Goal: Transaction & Acquisition: Download file/media

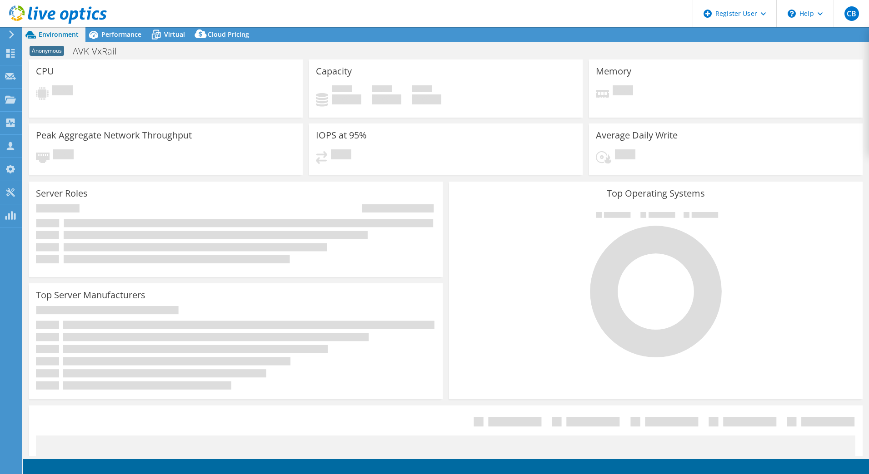
select select "USD"
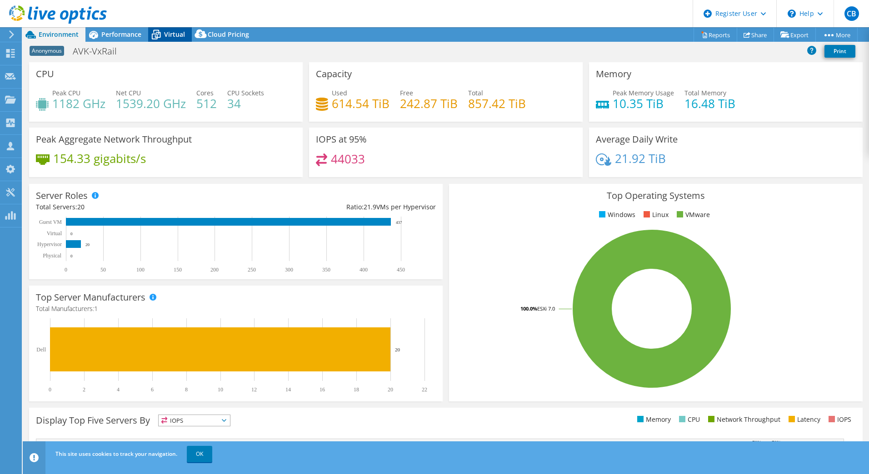
click at [165, 35] on span "Virtual" at bounding box center [174, 34] width 21 height 9
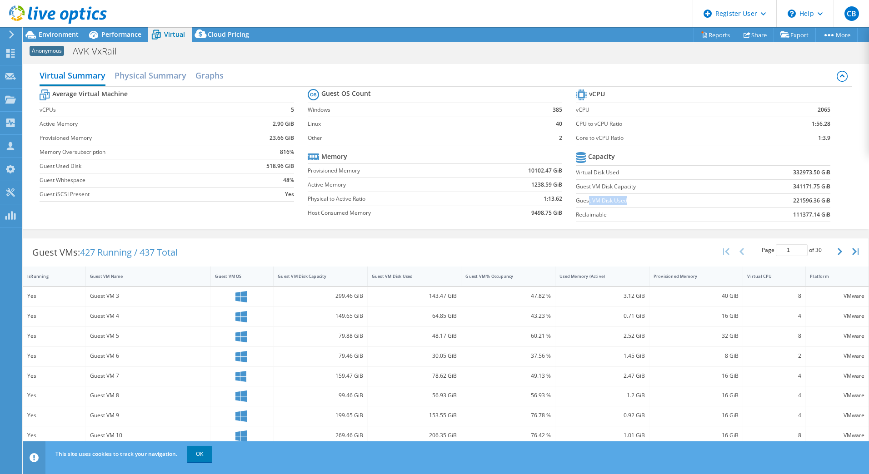
drag, startPoint x: 584, startPoint y: 197, endPoint x: 621, endPoint y: 201, distance: 37.0
click at [621, 201] on label "Guest VM Disk Used" at bounding box center [656, 200] width 161 height 9
drag, startPoint x: 787, startPoint y: 199, endPoint x: 806, endPoint y: 200, distance: 18.7
click at [806, 200] on b "221596.36 GiB" at bounding box center [811, 200] width 37 height 9
drag, startPoint x: 578, startPoint y: 210, endPoint x: 605, endPoint y: 211, distance: 27.3
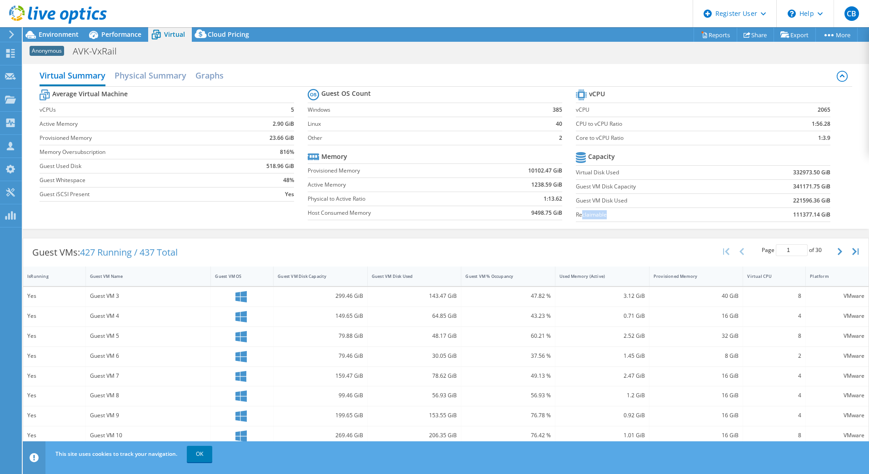
click at [605, 211] on label "Reclaimable" at bounding box center [656, 214] width 161 height 9
drag, startPoint x: 787, startPoint y: 210, endPoint x: 796, endPoint y: 211, distance: 9.1
click at [796, 211] on b "111377.14 GiB" at bounding box center [811, 214] width 37 height 9
drag, startPoint x: 796, startPoint y: 212, endPoint x: 837, endPoint y: 211, distance: 41.3
click at [837, 212] on div "Average Virtual Machine vCPUs 5 Active Memory 2.90 GiB Provisioned Memory 23.66…" at bounding box center [446, 157] width 812 height 140
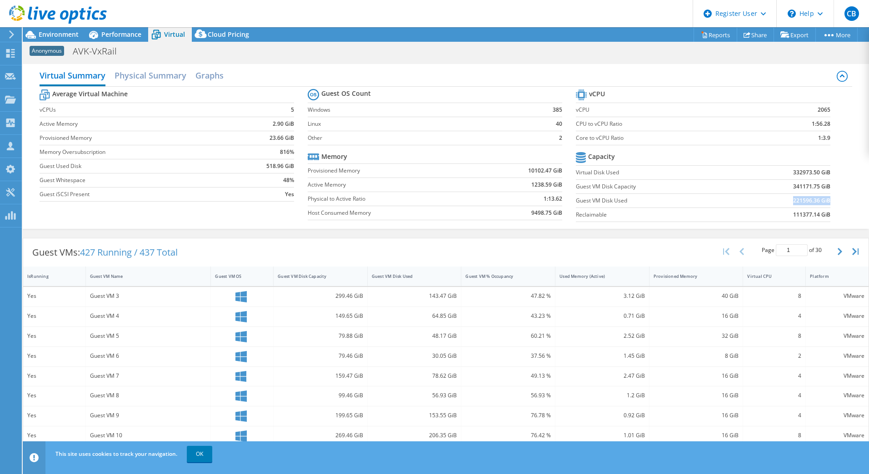
drag, startPoint x: 787, startPoint y: 199, endPoint x: 821, endPoint y: 202, distance: 34.6
click at [821, 202] on b "221596.36 GiB" at bounding box center [811, 200] width 37 height 9
click at [714, 32] on link "Reports" at bounding box center [715, 35] width 44 height 14
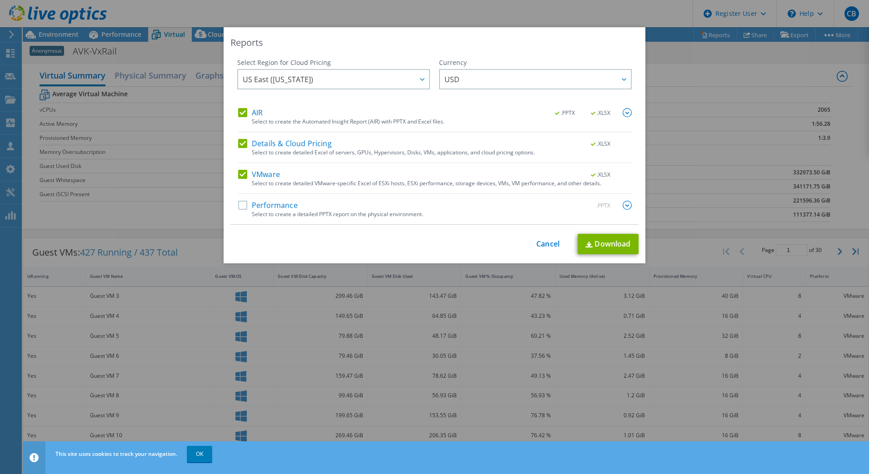
click at [241, 142] on label "Details & Cloud Pricing" at bounding box center [285, 143] width 94 height 9
click at [0, 0] on input "Details & Cloud Pricing" at bounding box center [0, 0] width 0 height 0
click at [239, 172] on label "VMware" at bounding box center [259, 174] width 42 height 9
click at [0, 0] on input "VMware" at bounding box center [0, 0] width 0 height 0
click at [604, 244] on link "Download" at bounding box center [607, 244] width 61 height 20
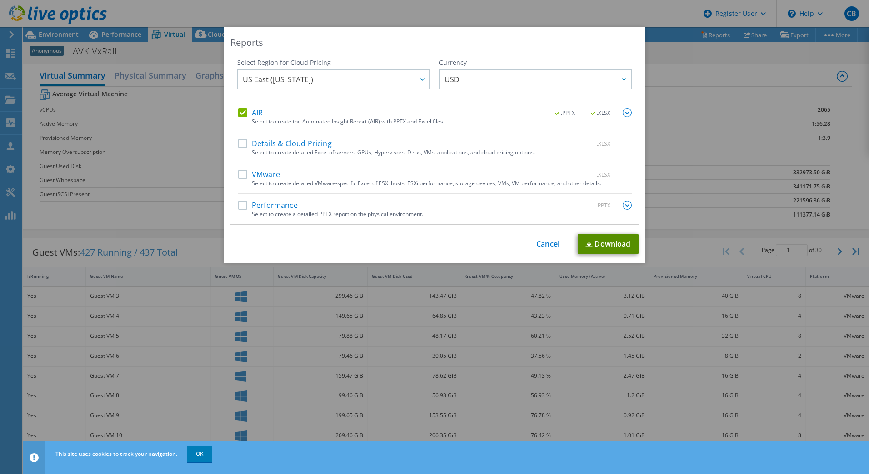
click at [606, 242] on link "Download" at bounding box center [607, 244] width 61 height 20
click at [544, 245] on link "Cancel" at bounding box center [547, 244] width 23 height 9
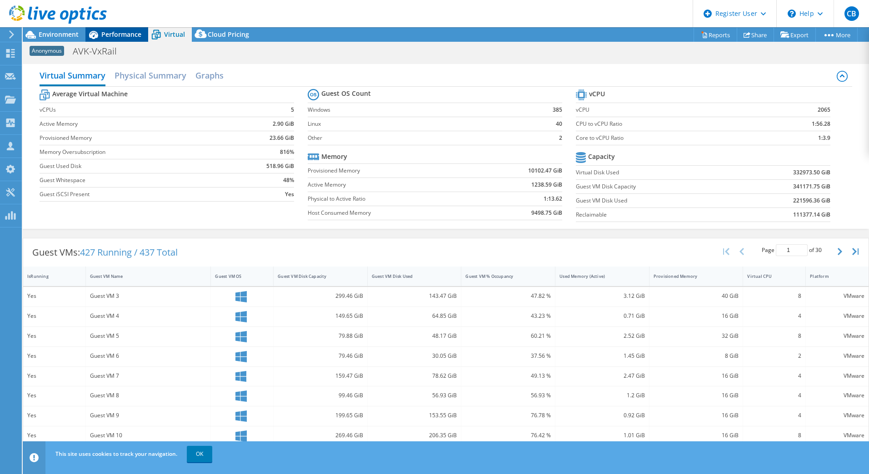
click at [104, 35] on span "Performance" at bounding box center [121, 34] width 40 height 9
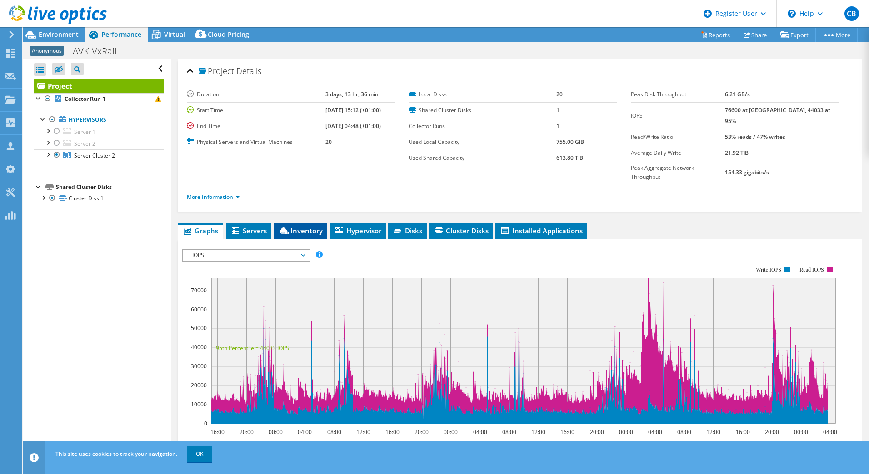
click at [310, 226] on span "Inventory" at bounding box center [300, 230] width 45 height 9
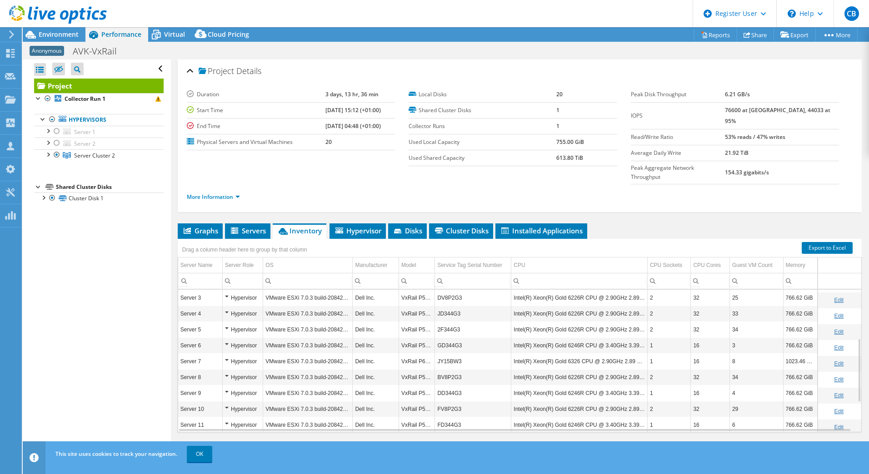
scroll to position [176, 0]
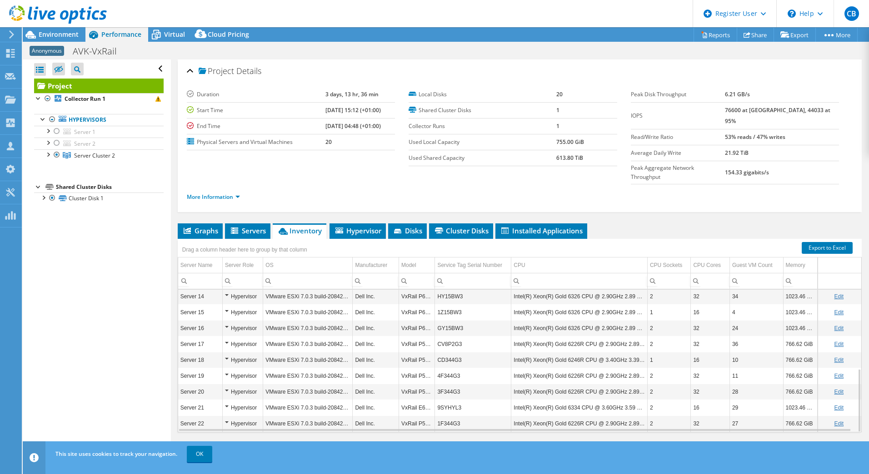
click at [55, 342] on div "Open All Close All Hide Excluded Nodes Project Tree Filter" at bounding box center [97, 258] width 148 height 397
